Goal: Use online tool/utility: Utilize a website feature to perform a specific function

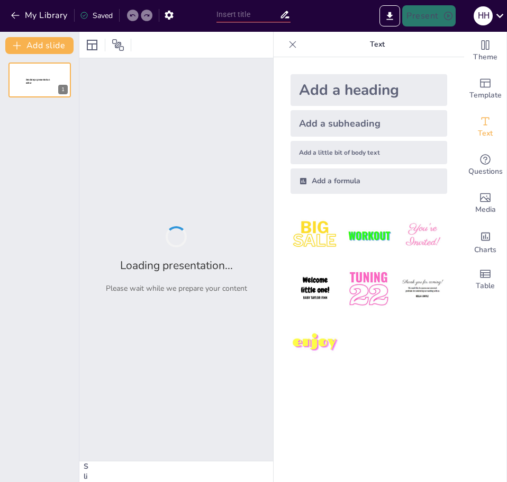
type input "Форми права: Визначення та Значення в Сучасному Суспільстві"
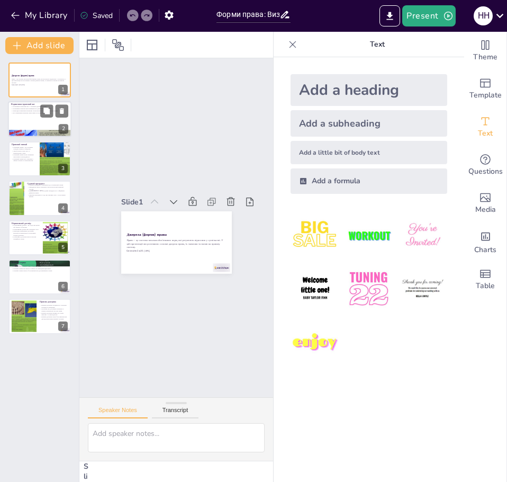
click at [27, 123] on div at bounding box center [40, 120] width 64 height 36
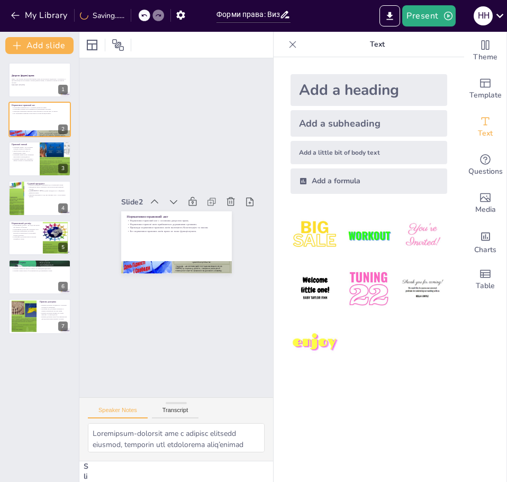
click at [288, 48] on icon at bounding box center [293, 44] width 11 height 11
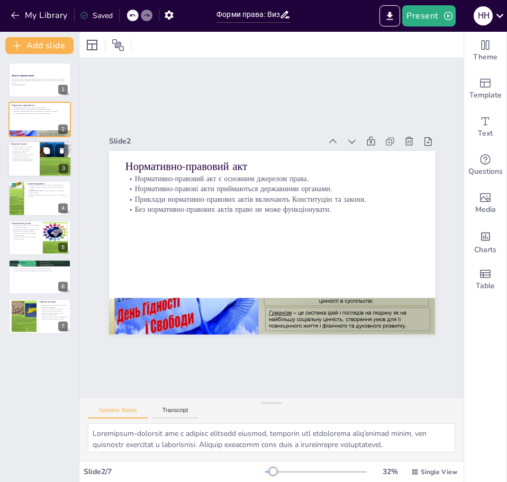
click at [29, 167] on div at bounding box center [40, 159] width 64 height 36
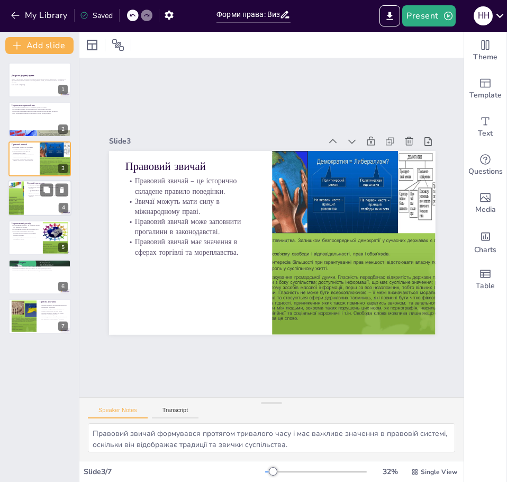
click at [38, 206] on div at bounding box center [40, 198] width 64 height 36
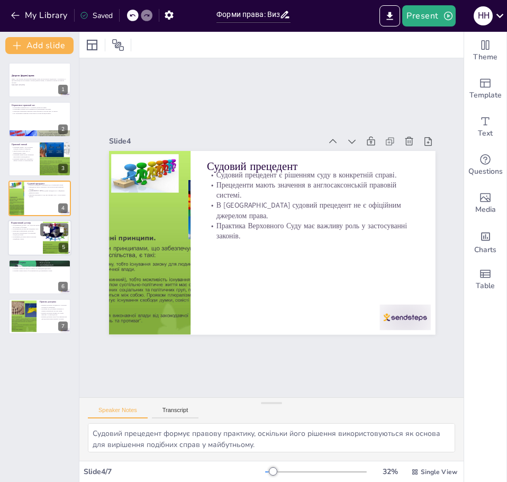
click at [32, 242] on div at bounding box center [40, 238] width 64 height 36
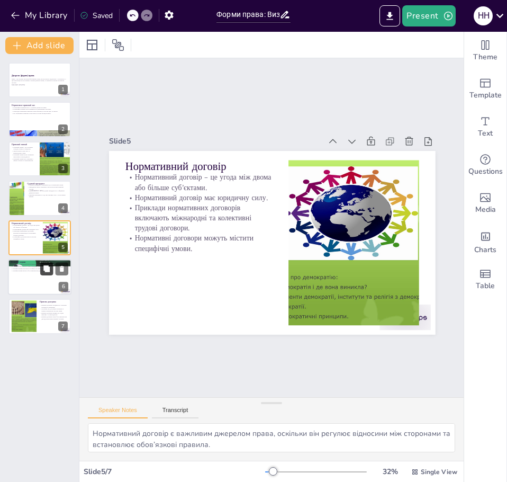
click at [42, 274] on button at bounding box center [46, 268] width 13 height 13
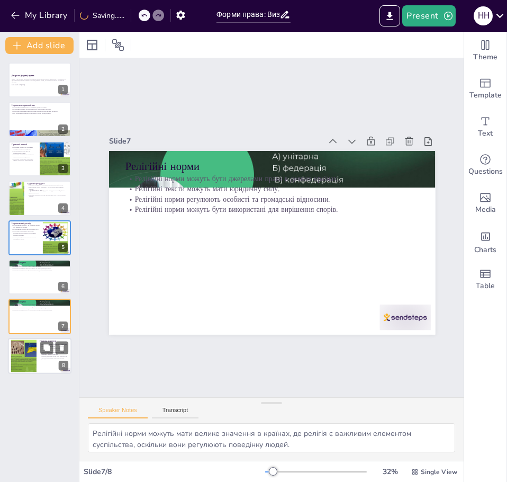
click at [29, 352] on div at bounding box center [23, 356] width 43 height 32
type textarea "Правова доктрина є важливим елементом правової системи, оскільки вона формує на…"
